Goal: Find specific page/section: Find specific page/section

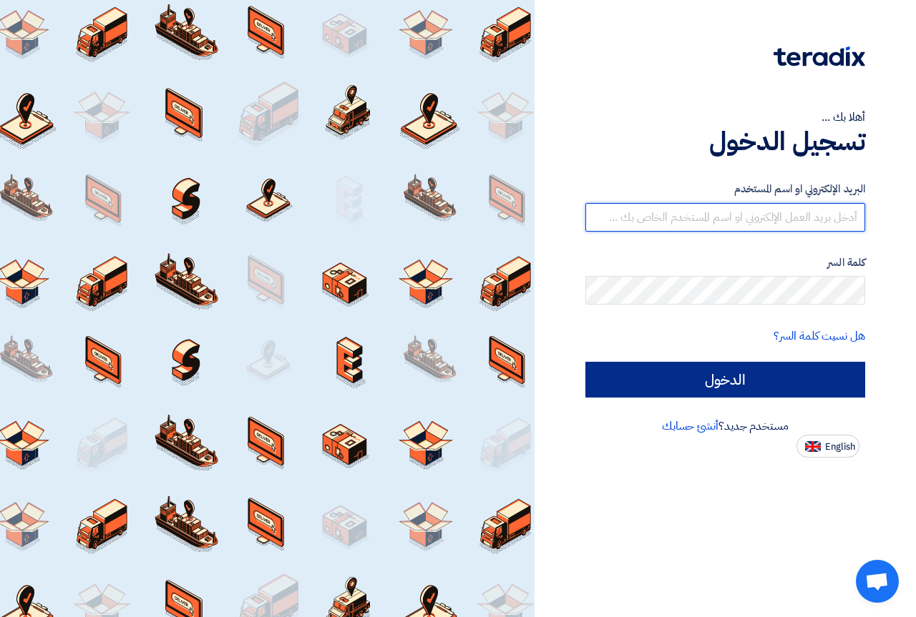
type input "[PERSON_NAME][EMAIL_ADDRESS][DOMAIN_NAME]"
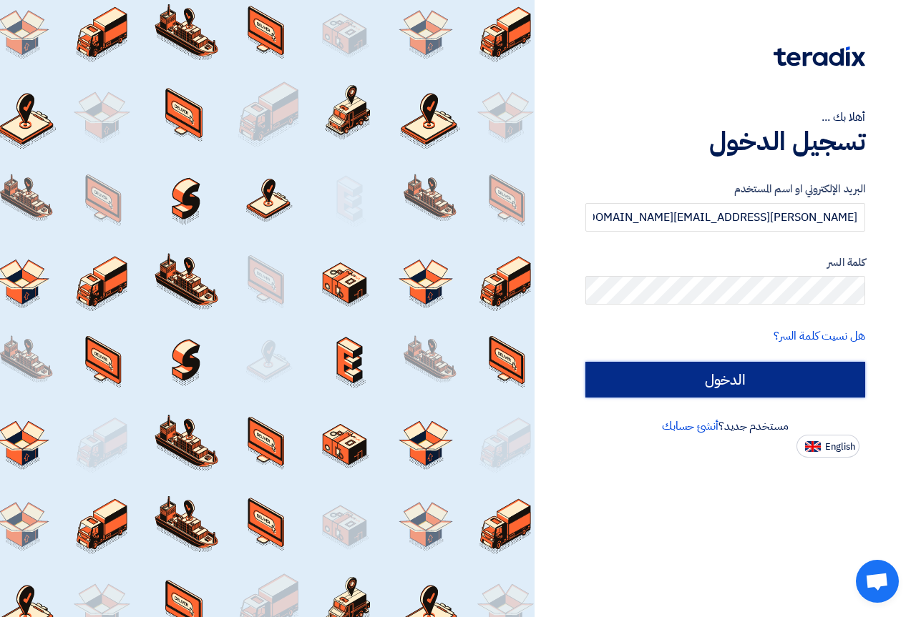
click at [723, 373] on input "الدخول" at bounding box center [725, 380] width 280 height 36
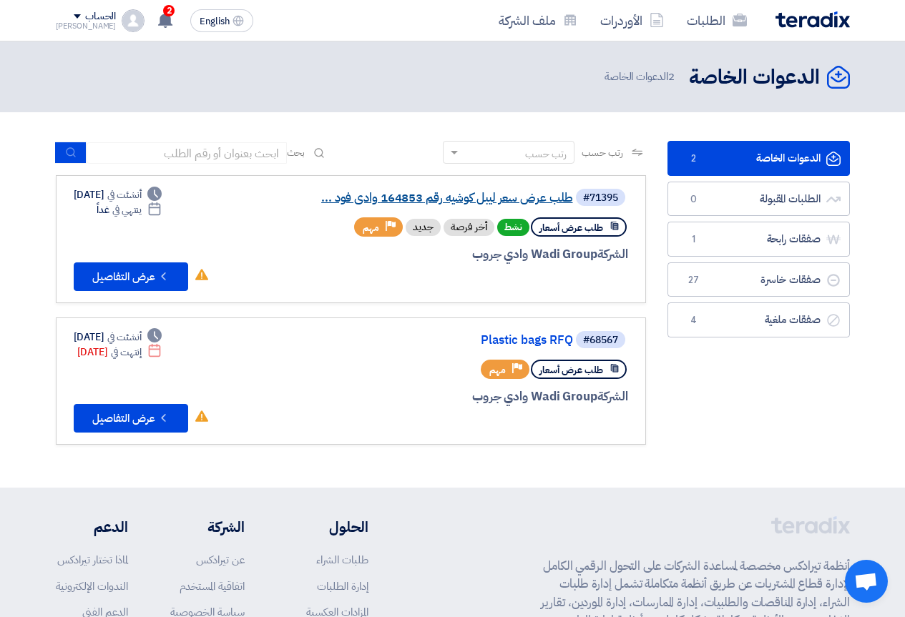
click at [406, 196] on link "طلب عرض سعر ليبل كوشيه رقم 164853 وادى فود ..." at bounding box center [430, 198] width 286 height 13
